Goal: Task Accomplishment & Management: Manage account settings

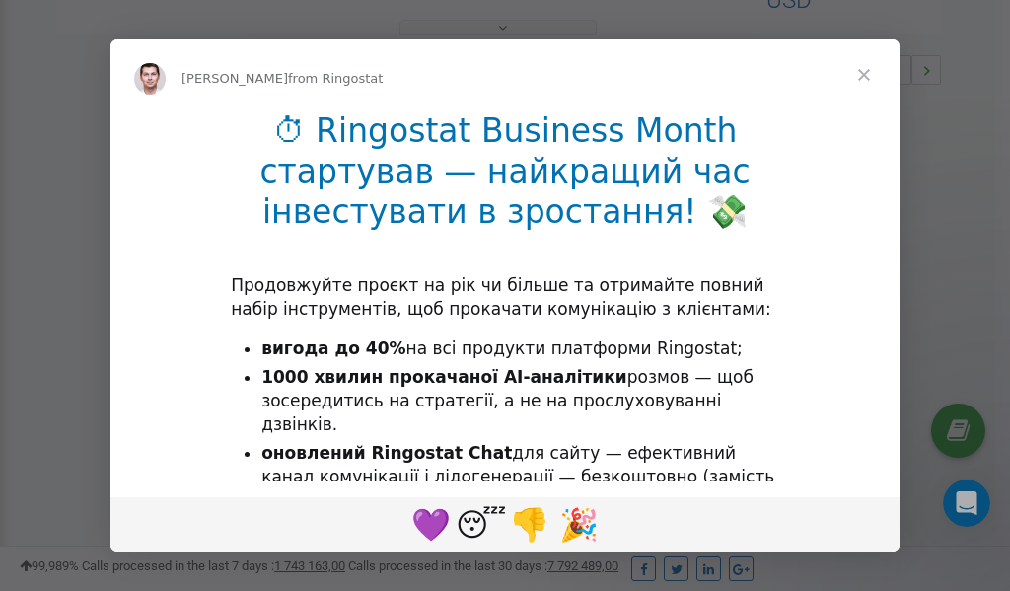
click at [867, 80] on span "Close" at bounding box center [863, 74] width 71 height 71
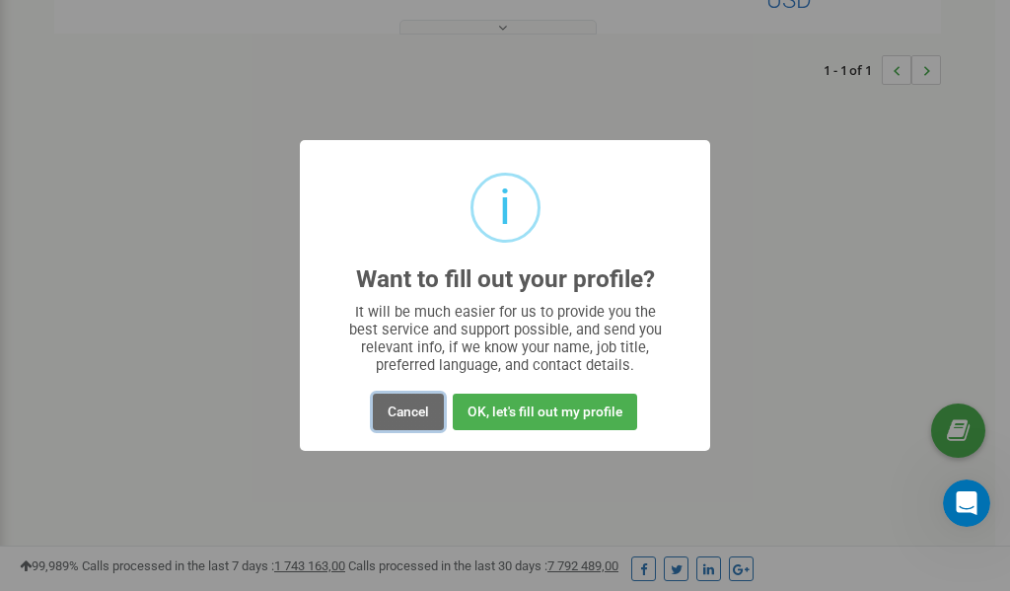
click at [405, 412] on button "Cancel" at bounding box center [408, 412] width 71 height 36
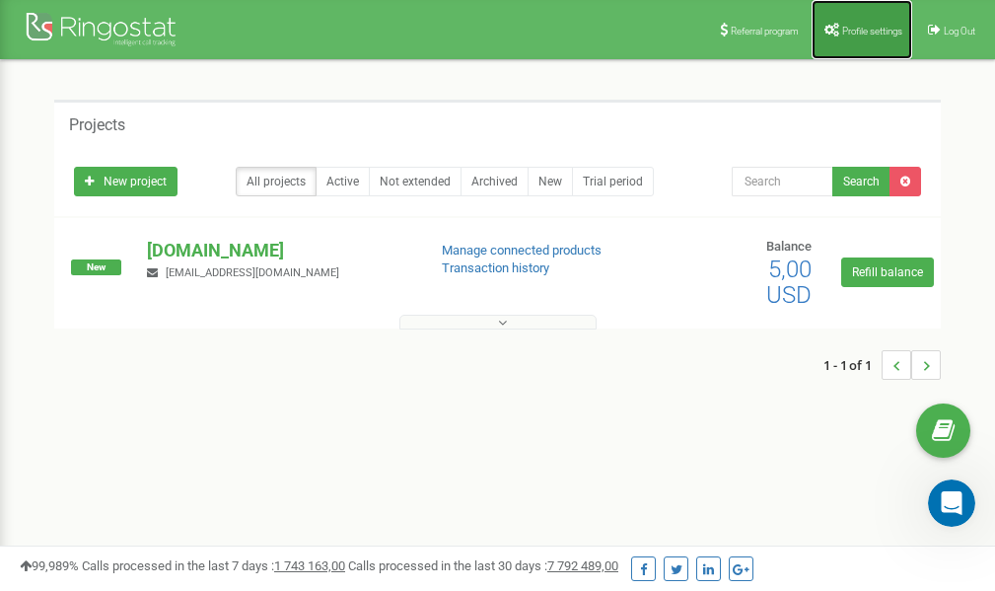
click at [860, 23] on link "Profile settings" at bounding box center [862, 29] width 101 height 59
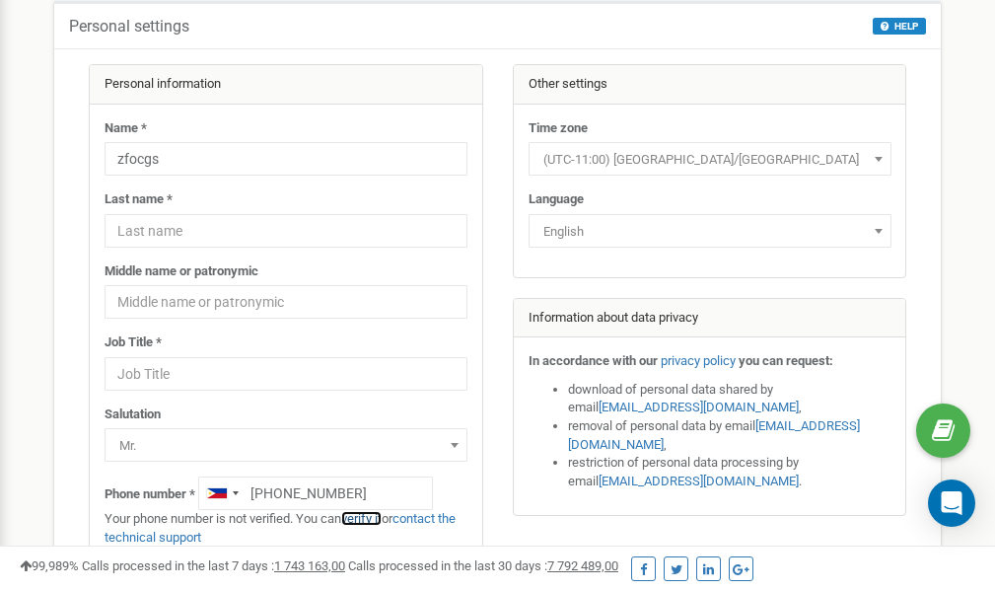
click at [373, 517] on link "verify it" at bounding box center [361, 518] width 40 height 15
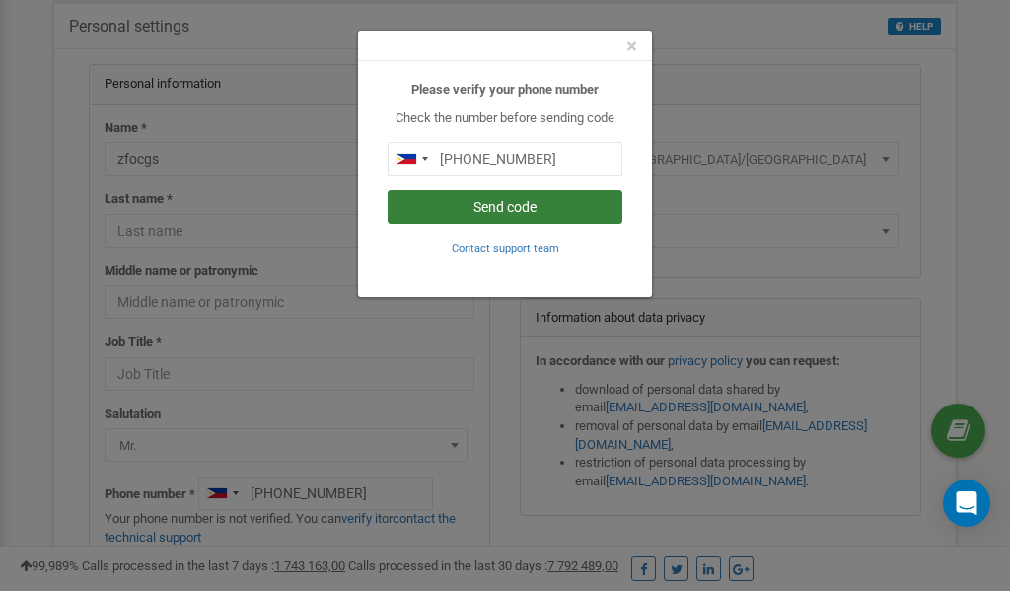
click at [510, 206] on button "Send code" at bounding box center [505, 207] width 235 height 34
